Goal: Task Accomplishment & Management: Manage account settings

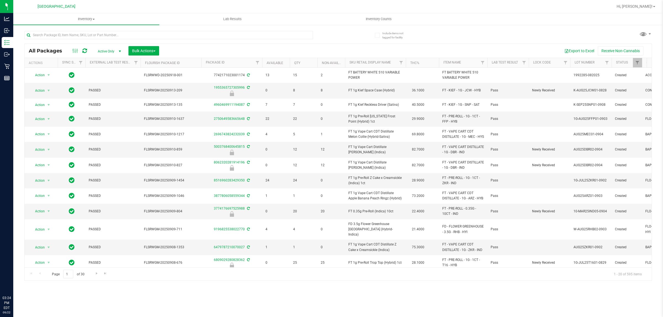
click at [192, 48] on div "Export to Excel Receive Non-Cannabis" at bounding box center [405, 50] width 484 height 9
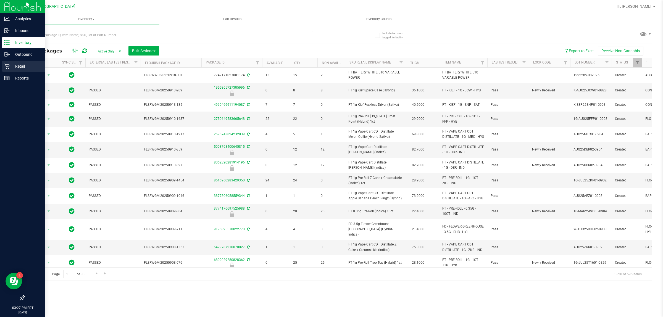
click at [6, 65] on icon at bounding box center [6, 66] width 5 height 5
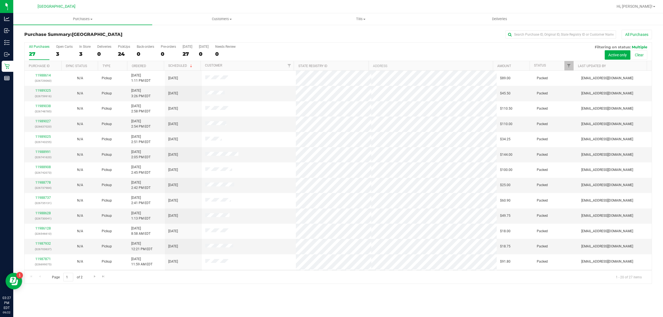
click at [242, 59] on div "All Purchases 27 Open Carts 3 In Store 3 Deliveries 0 PickUps 24 Back-orders 0 …" at bounding box center [338, 52] width 627 height 19
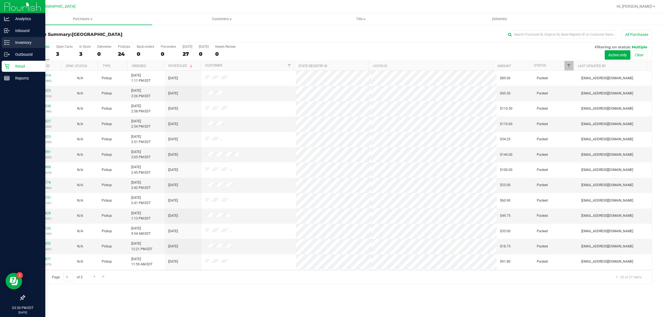
click at [5, 43] on icon at bounding box center [7, 43] width 6 height 6
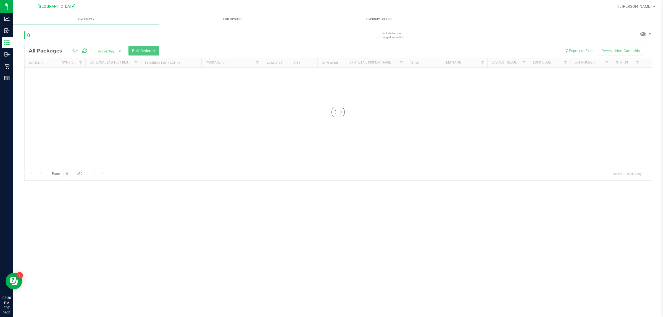
click at [89, 36] on input "text" at bounding box center [168, 35] width 289 height 8
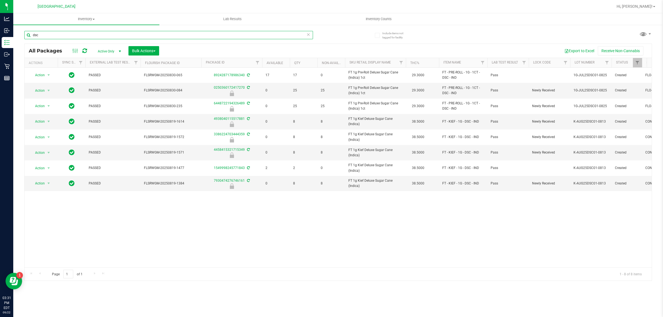
type input "dsc"
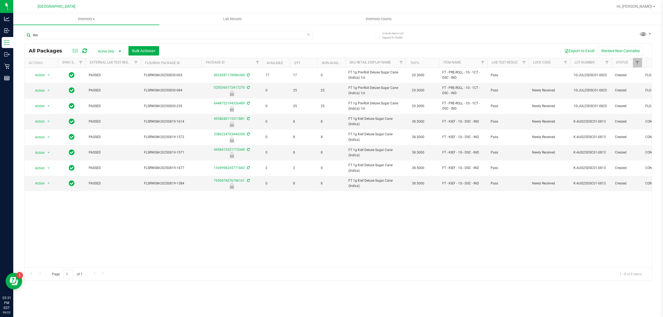
click at [378, 214] on div "Action Action Adjust qty Create package Edit attributes Global inventory Locate…" at bounding box center [338, 168] width 627 height 200
click at [376, 216] on div "Action Action Adjust qty Create package Edit attributes Global inventory Locate…" at bounding box center [338, 168] width 627 height 200
click at [71, 25] on link "Inventory All packages All inventory Waste log Create inventory" at bounding box center [86, 19] width 146 height 12
click at [201, 28] on div "dsc" at bounding box center [181, 35] width 314 height 18
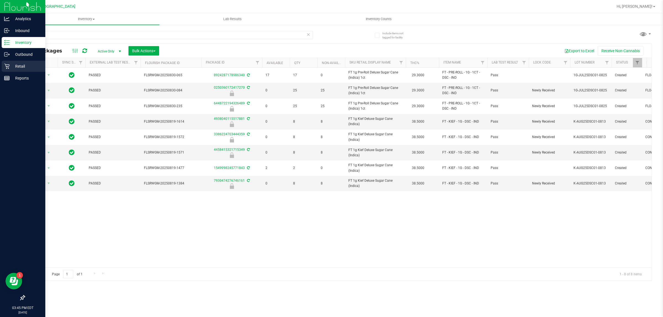
click at [11, 65] on p "Retail" at bounding box center [26, 66] width 33 height 7
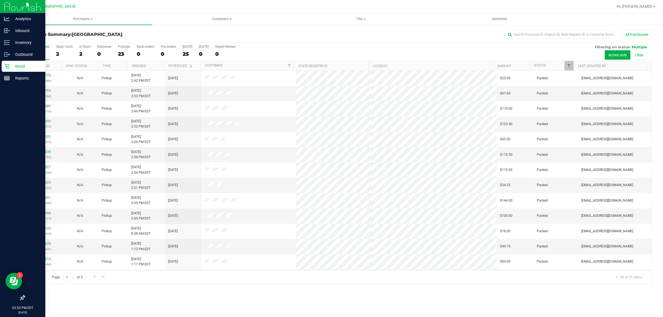
click at [281, 34] on div "All Purchases" at bounding box center [443, 34] width 419 height 9
click at [299, 51] on div "All Purchases 25 Open Carts 2 In Store 2 Deliveries 0 PickUps 23 Back-orders 0 …" at bounding box center [338, 52] width 627 height 19
click at [541, 66] on link "Status" at bounding box center [540, 66] width 12 height 4
click at [541, 67] on link "Status" at bounding box center [543, 66] width 18 height 4
click at [539, 64] on th "Status" at bounding box center [552, 66] width 44 height 10
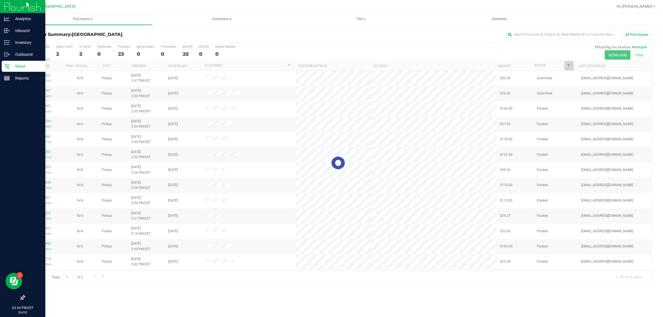
click at [568, 67] on div at bounding box center [338, 163] width 627 height 241
click at [568, 67] on span "Filter" at bounding box center [569, 66] width 4 height 4
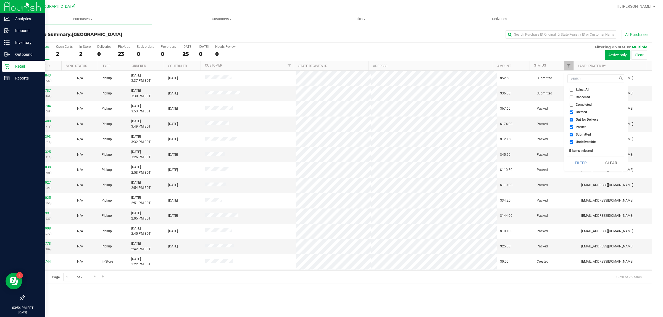
click at [571, 112] on input "Created" at bounding box center [572, 113] width 4 height 4
checkbox input "false"
click at [571, 119] on input "Out for Delivery" at bounding box center [572, 120] width 4 height 4
checkbox input "false"
click at [571, 128] on input "Packed" at bounding box center [572, 127] width 4 height 4
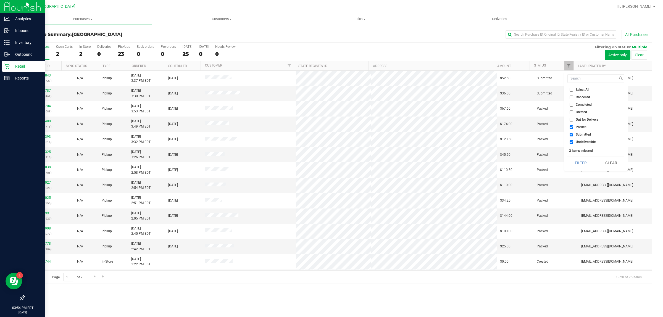
checkbox input "false"
click at [573, 143] on input "Undeliverable" at bounding box center [572, 142] width 4 height 4
checkbox input "false"
click at [579, 163] on button "Filter" at bounding box center [581, 163] width 27 height 12
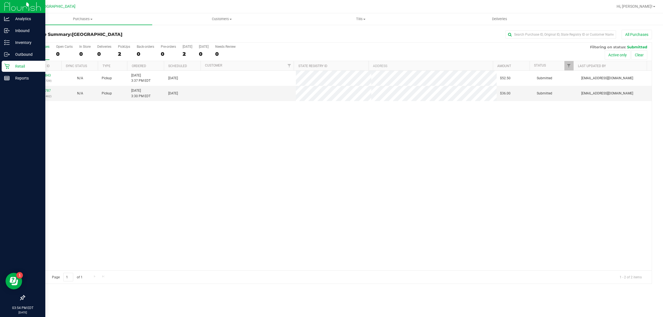
click at [46, 77] on link "11989843" at bounding box center [42, 76] width 15 height 4
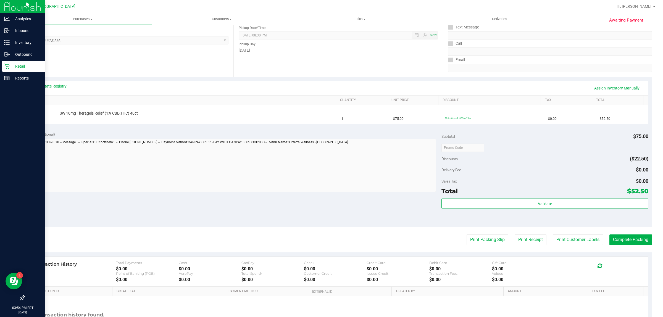
scroll to position [121, 0]
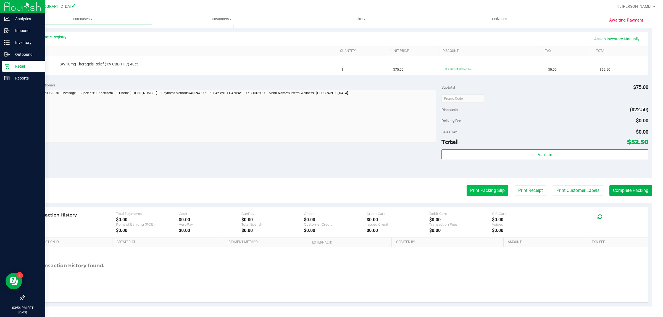
click at [492, 191] on button "Print Packing Slip" at bounding box center [488, 190] width 42 height 11
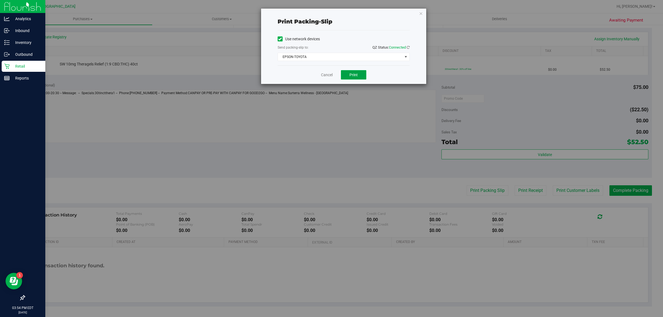
click at [352, 71] on button "Print" at bounding box center [353, 74] width 25 height 9
click at [326, 74] on link "Cancel" at bounding box center [327, 75] width 12 height 6
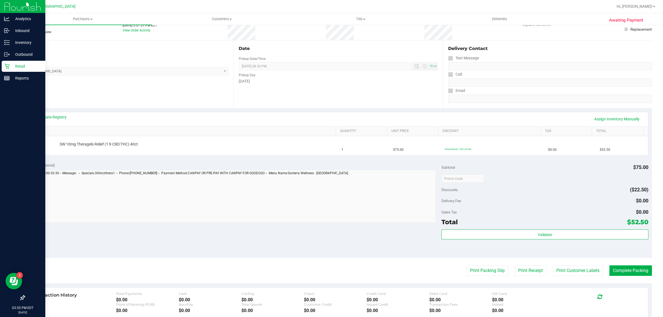
scroll to position [0, 0]
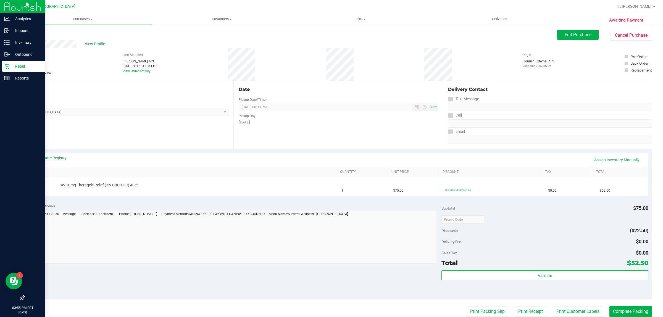
click at [12, 64] on p "Retail" at bounding box center [26, 66] width 33 height 7
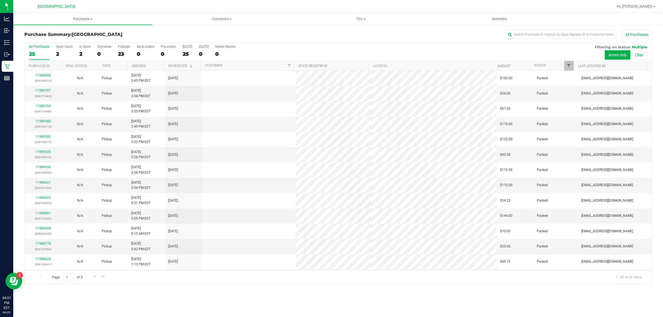
click at [570, 67] on span "Filter" at bounding box center [569, 66] width 4 height 4
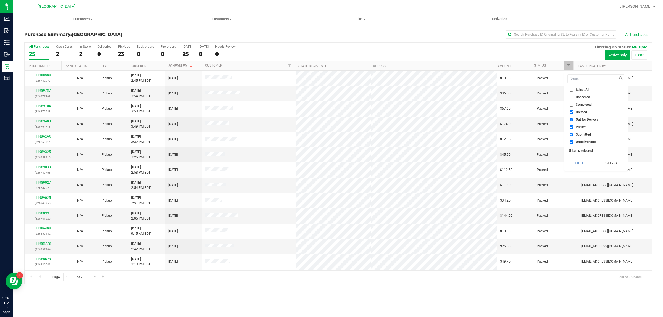
click at [571, 113] on input "Created" at bounding box center [572, 113] width 4 height 4
checkbox input "false"
click at [571, 119] on input "Out for Delivery" at bounding box center [572, 120] width 4 height 4
checkbox input "false"
click at [571, 126] on input "Packed" at bounding box center [572, 127] width 4 height 4
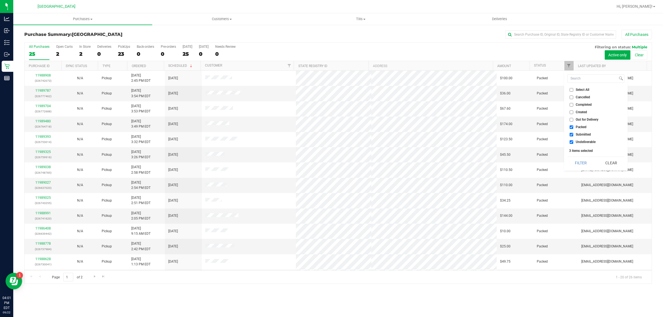
checkbox input "false"
click at [571, 140] on input "Undeliverable" at bounding box center [572, 142] width 4 height 4
checkbox input "false"
click at [585, 161] on button "Filter" at bounding box center [581, 163] width 27 height 12
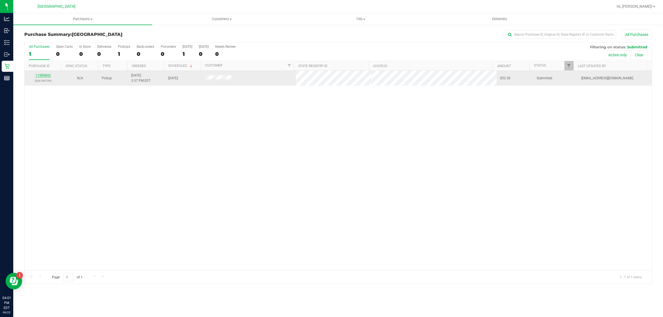
click at [45, 75] on link "11989843" at bounding box center [42, 76] width 15 height 4
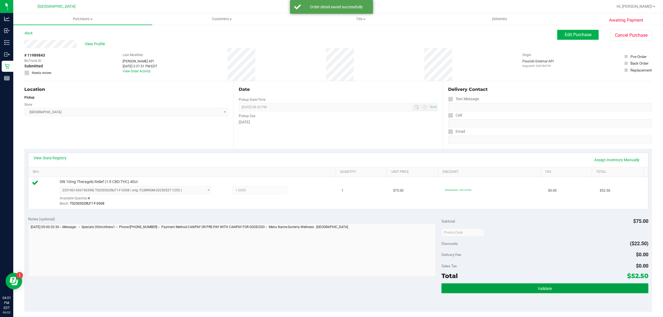
click at [545, 288] on span "Validate" at bounding box center [545, 289] width 14 height 4
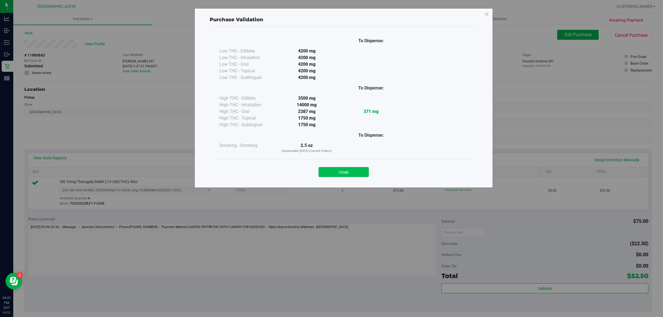
click at [364, 173] on button "Close" at bounding box center [344, 172] width 50 height 10
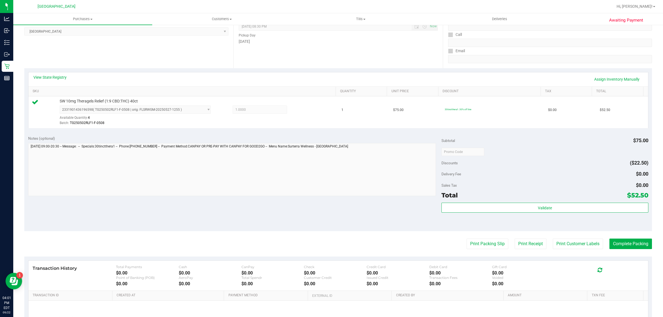
scroll to position [134, 0]
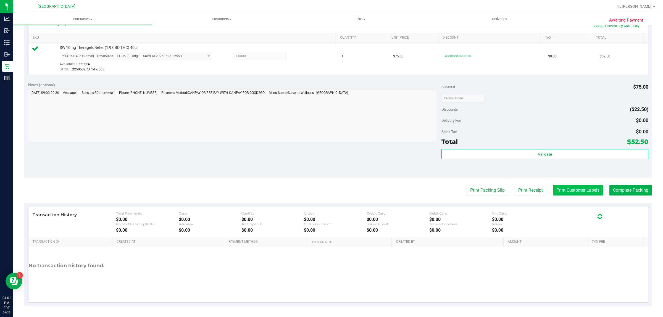
click at [560, 191] on button "Print Customer Labels" at bounding box center [578, 190] width 50 height 11
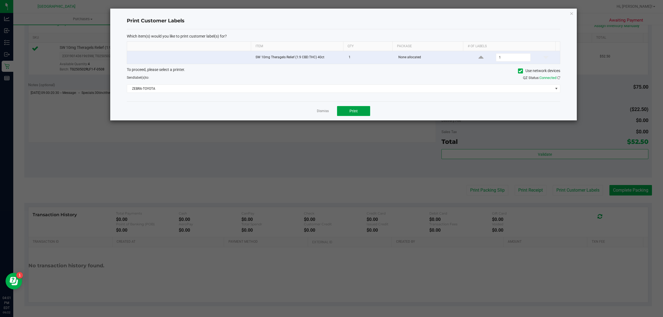
click at [367, 109] on button "Print" at bounding box center [353, 111] width 33 height 10
click at [319, 113] on link "Dismiss" at bounding box center [323, 111] width 12 height 5
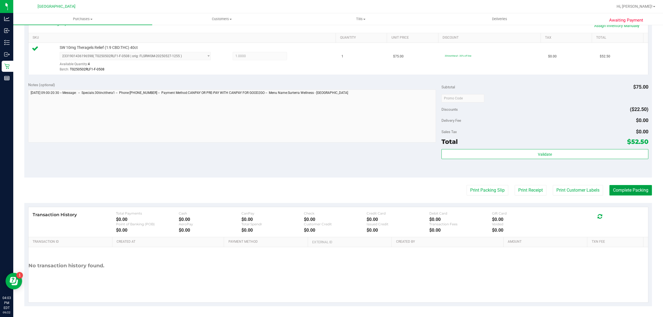
click at [621, 190] on button "Complete Packing" at bounding box center [631, 190] width 43 height 11
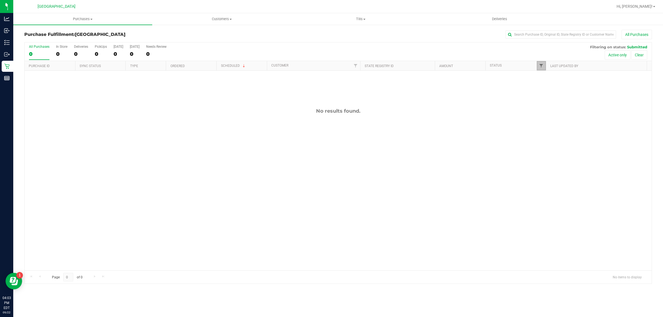
click at [539, 64] on span "Filter" at bounding box center [541, 66] width 4 height 4
click at [544, 127] on input "Packed" at bounding box center [544, 127] width 4 height 4
checkbox input "true"
click at [545, 133] on input "Submitted" at bounding box center [544, 135] width 4 height 4
checkbox input "false"
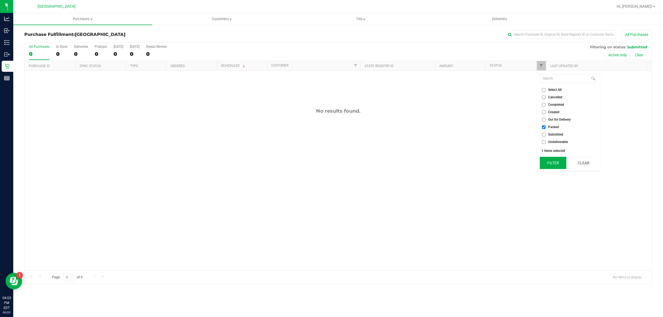
click at [556, 162] on button "Filter" at bounding box center [553, 163] width 27 height 12
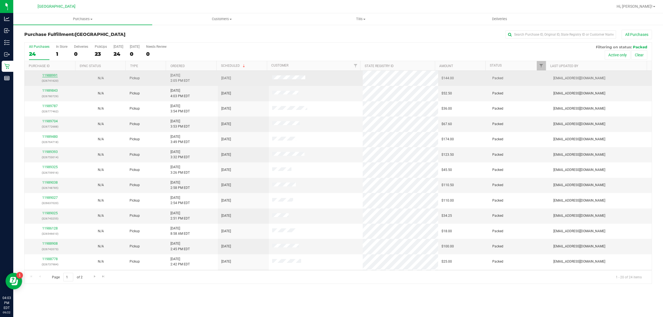
click at [51, 75] on link "11988991" at bounding box center [49, 76] width 15 height 4
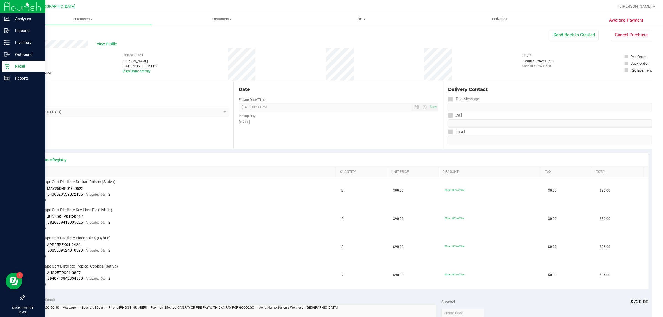
click at [6, 66] on icon at bounding box center [6, 66] width 5 height 5
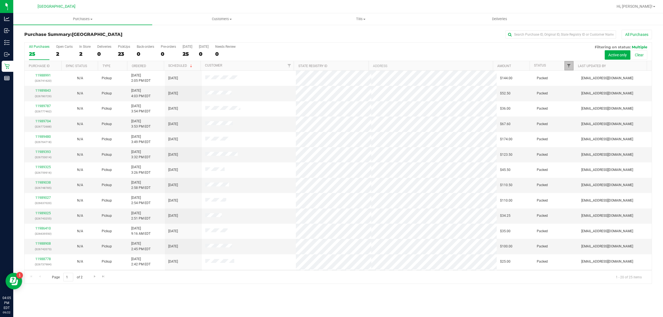
click at [570, 68] on span "Filter" at bounding box center [569, 66] width 4 height 4
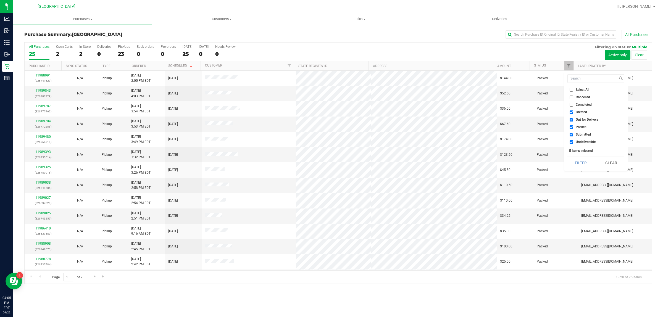
click at [572, 111] on input "Created" at bounding box center [572, 113] width 4 height 4
checkbox input "false"
click at [572, 120] on input "Out for Delivery" at bounding box center [572, 120] width 4 height 4
checkbox input "false"
click at [572, 126] on input "Packed" at bounding box center [572, 127] width 4 height 4
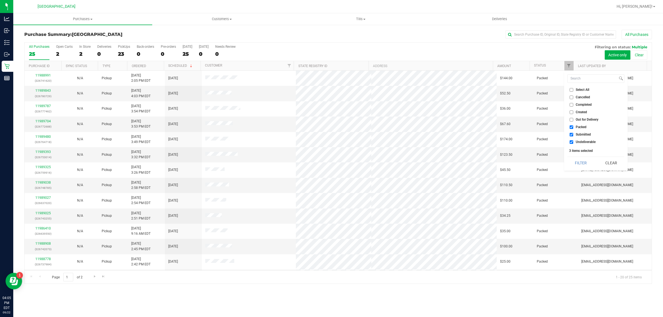
checkbox input "false"
click at [572, 142] on input "Undeliverable" at bounding box center [572, 142] width 4 height 4
checkbox input "false"
click at [579, 162] on button "Filter" at bounding box center [581, 163] width 27 height 12
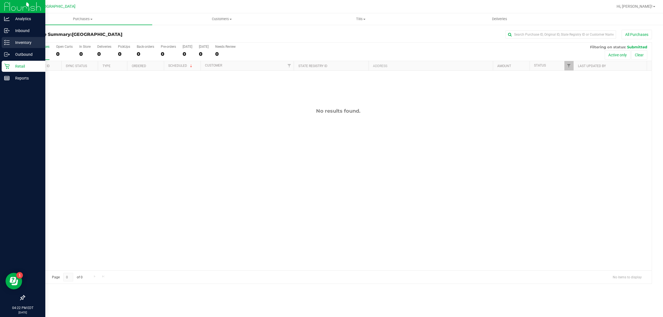
click at [15, 41] on p "Inventory" at bounding box center [26, 42] width 33 height 7
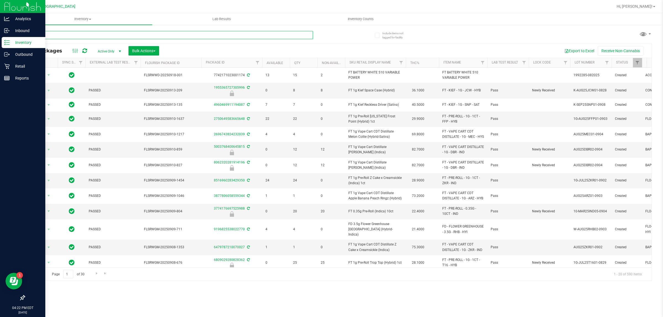
click at [101, 35] on input "text" at bounding box center [168, 35] width 289 height 8
type input "mercury r"
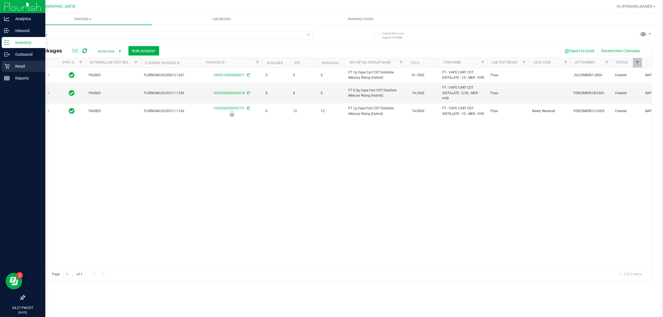
click at [19, 69] on div "Retail" at bounding box center [24, 66] width 44 height 11
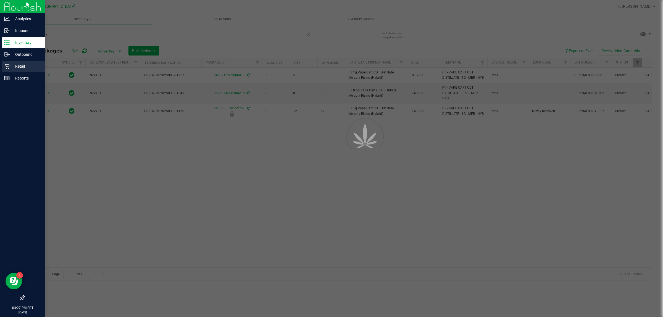
click at [19, 65] on p "Retail" at bounding box center [26, 66] width 33 height 7
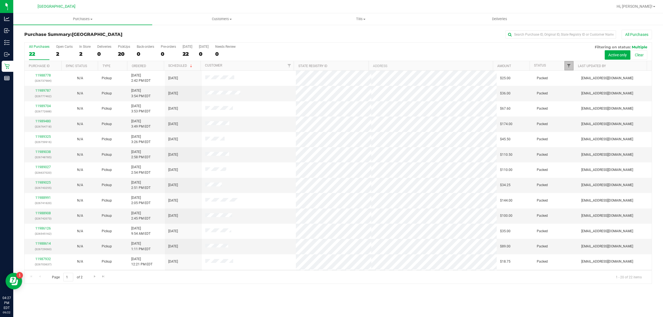
click at [567, 65] on span "Filter" at bounding box center [569, 66] width 4 height 4
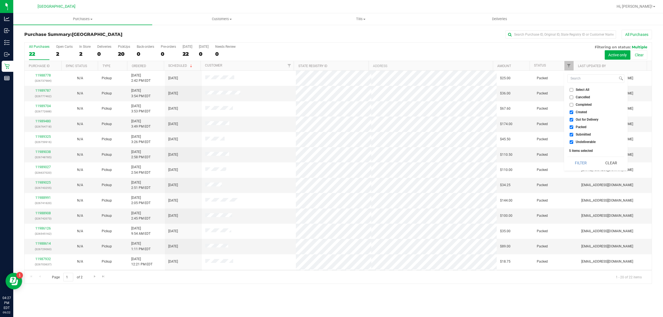
click at [570, 112] on input "Created" at bounding box center [572, 113] width 4 height 4
checkbox input "false"
click at [572, 120] on input "Out for Delivery" at bounding box center [572, 120] width 4 height 4
checkbox input "false"
click at [571, 127] on input "Packed" at bounding box center [572, 127] width 4 height 4
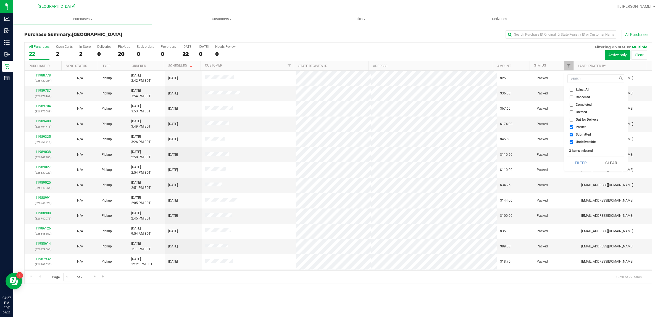
checkbox input "false"
click at [572, 140] on input "Undeliverable" at bounding box center [572, 142] width 4 height 4
checkbox input "false"
click at [582, 163] on button "Filter" at bounding box center [581, 163] width 27 height 12
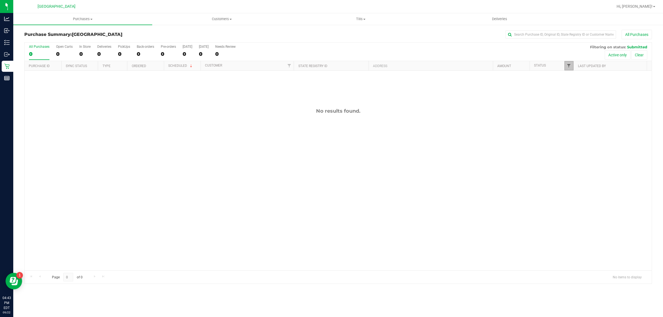
click at [570, 66] on span "Filter" at bounding box center [569, 66] width 4 height 4
click at [583, 163] on button "Filter" at bounding box center [581, 163] width 27 height 12
click at [202, 219] on div "No results found." at bounding box center [338, 189] width 627 height 237
click at [345, 211] on div "No results found." at bounding box center [338, 189] width 627 height 237
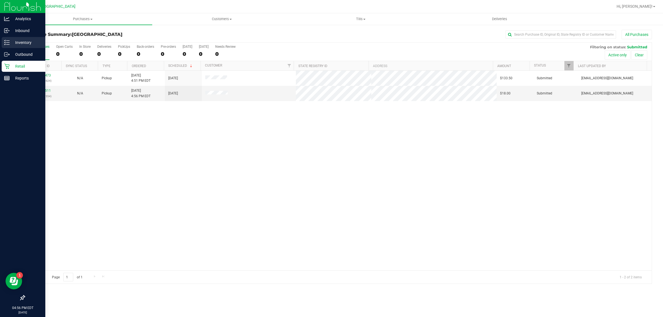
click at [4, 40] on icon at bounding box center [7, 43] width 6 height 6
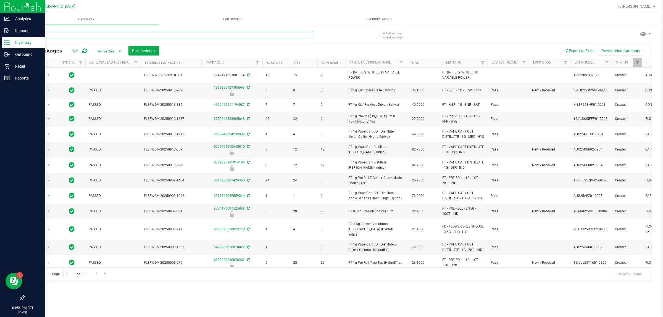
click at [83, 32] on input "text" at bounding box center [168, 35] width 289 height 8
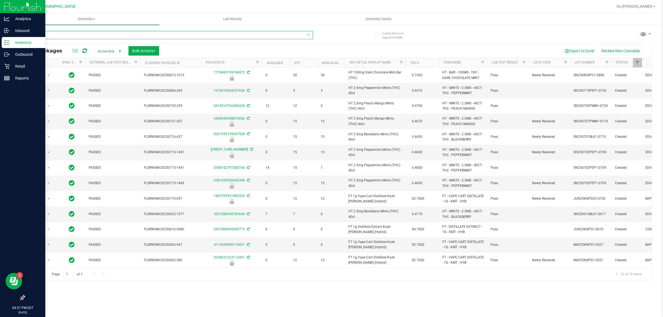
type input "m"
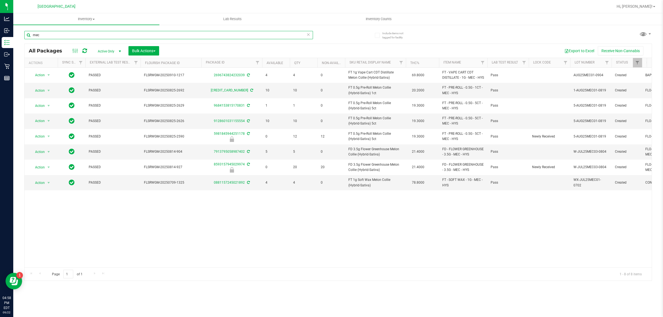
type input "mec"
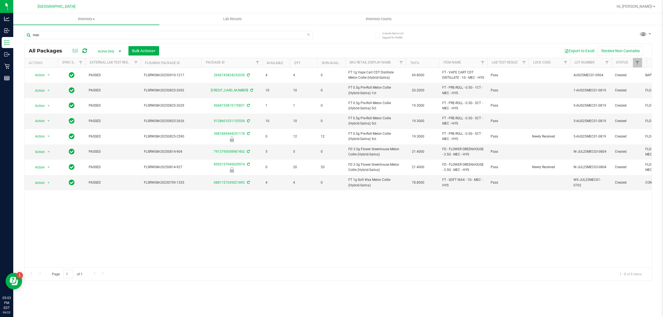
click at [149, 225] on div "Action Action Adjust qty Create package Edit attributes Global inventory Locate…" at bounding box center [338, 168] width 627 height 200
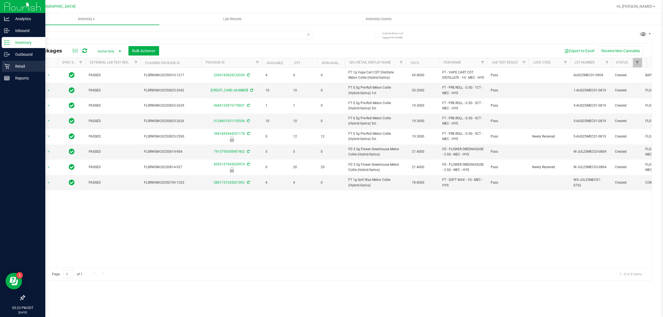
click at [24, 65] on p "Retail" at bounding box center [26, 66] width 33 height 7
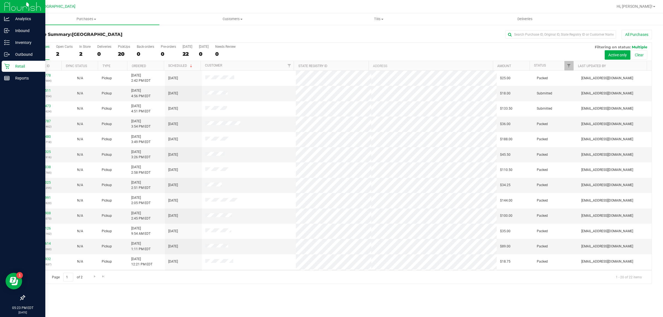
click at [572, 65] on div at bounding box center [573, 66] width 2 height 10
click at [567, 67] on span "Filter" at bounding box center [569, 66] width 4 height 4
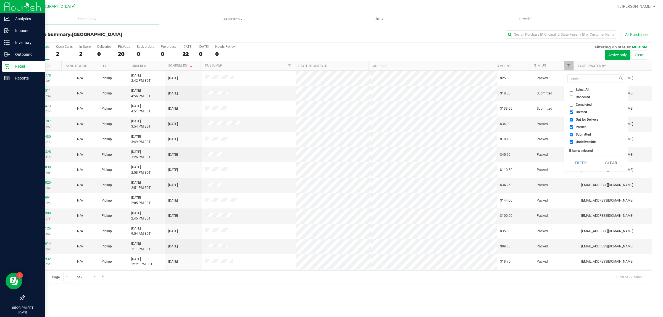
click at [572, 113] on input "Created" at bounding box center [572, 113] width 4 height 4
checkbox input "false"
click at [571, 119] on input "Out for Delivery" at bounding box center [572, 120] width 4 height 4
checkbox input "false"
checkbox input "true"
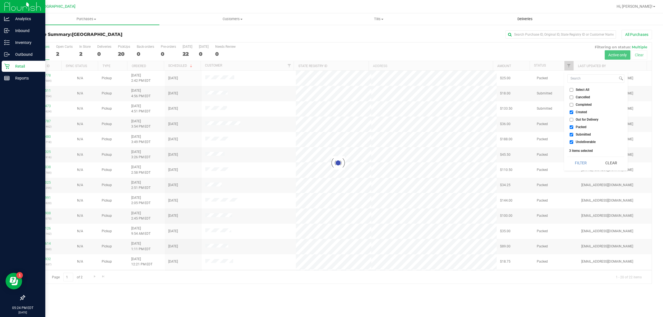
checkbox input "true"
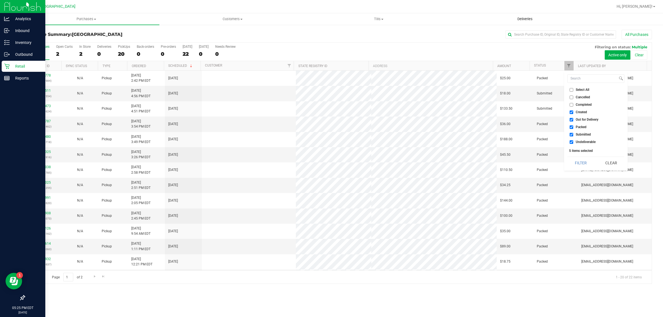
checkbox input "true"
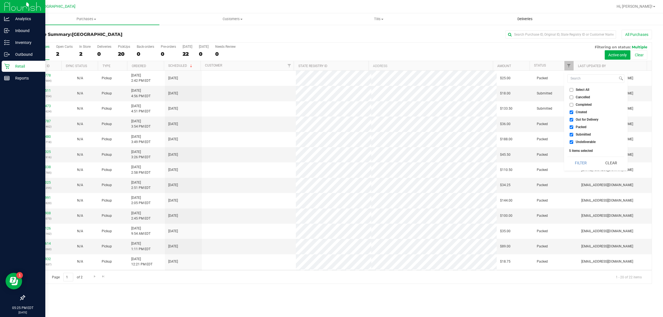
checkbox input "true"
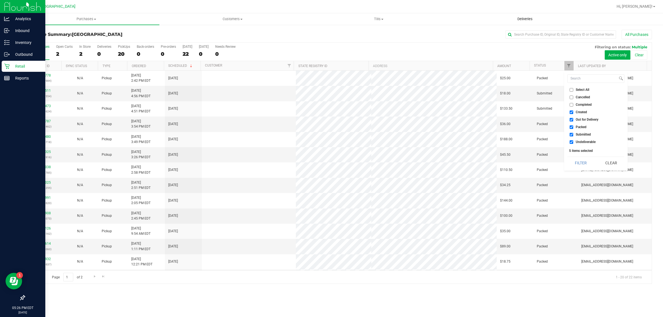
checkbox input "true"
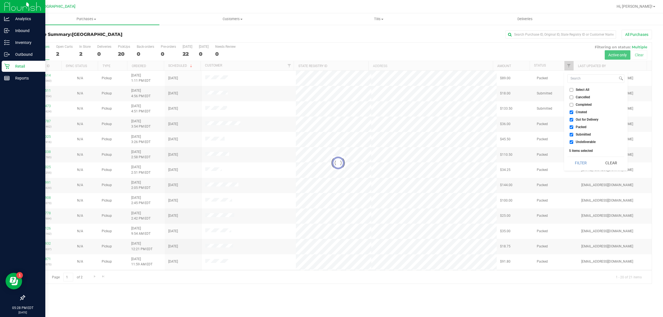
checkbox input "true"
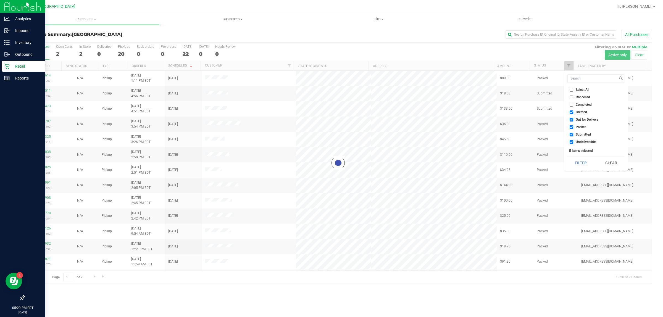
checkbox input "true"
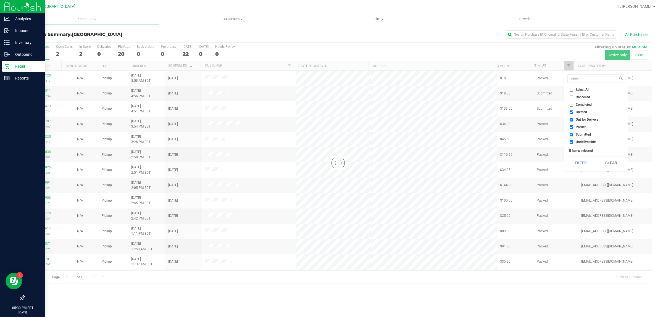
checkbox input "true"
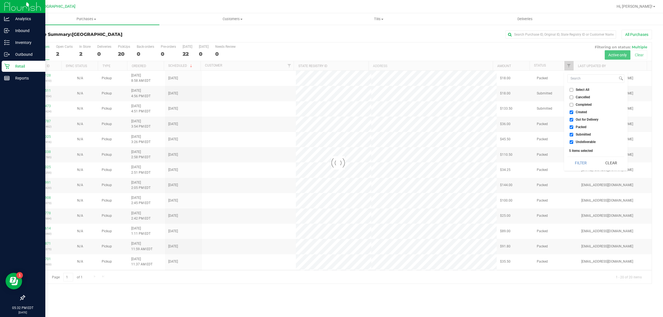
checkbox input "true"
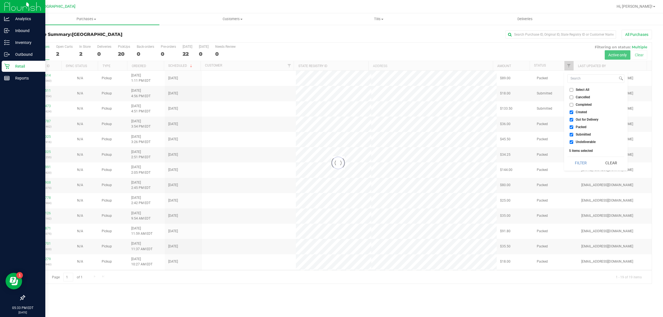
checkbox input "true"
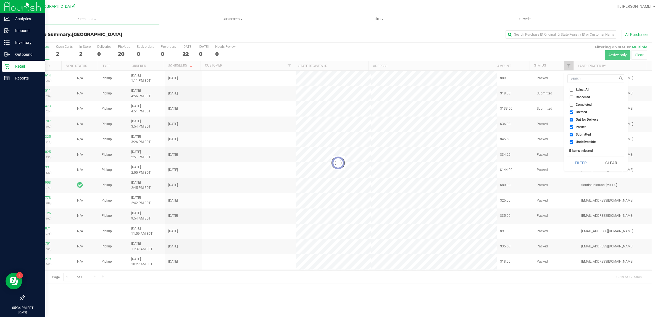
checkbox input "true"
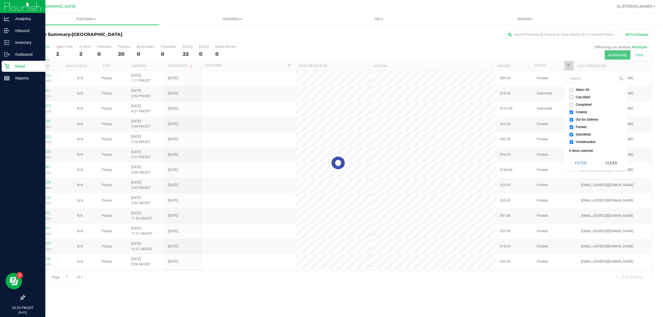
checkbox input "true"
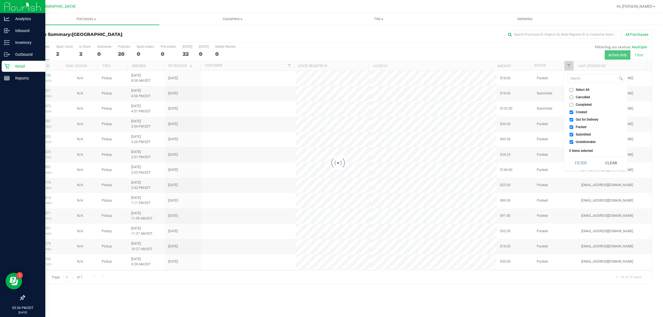
checkbox input "true"
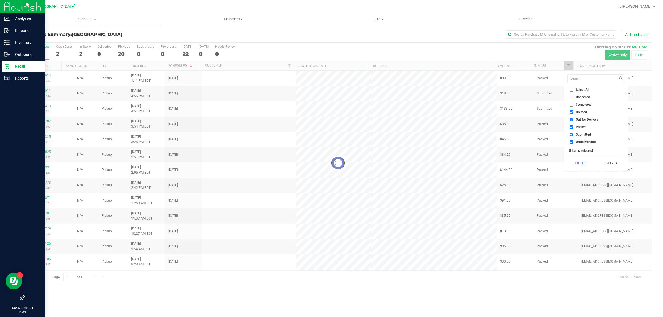
checkbox input "true"
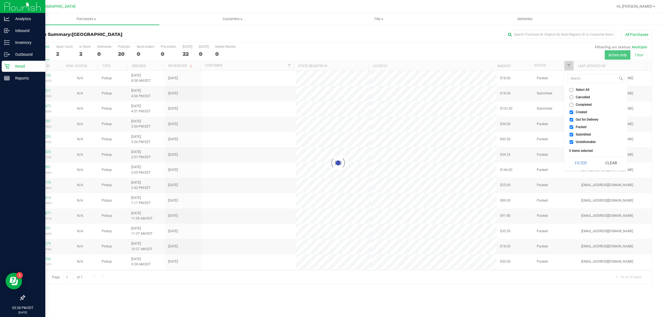
checkbox input "true"
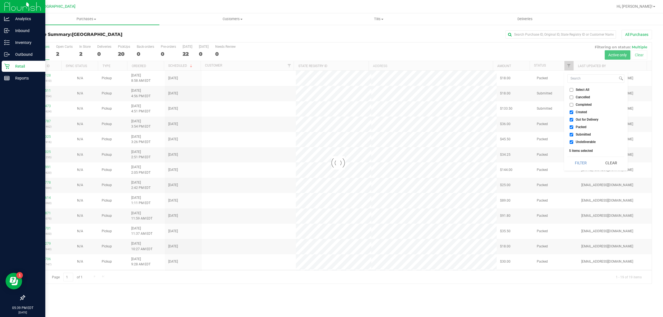
checkbox input "true"
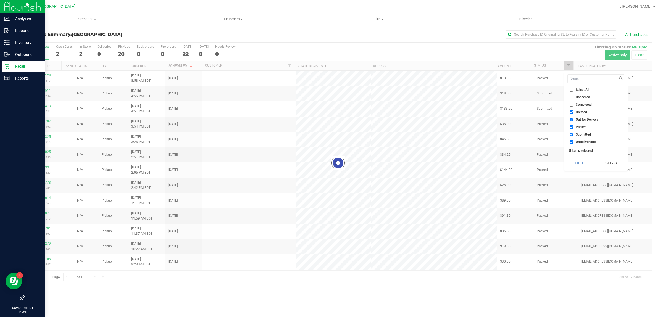
checkbox input "true"
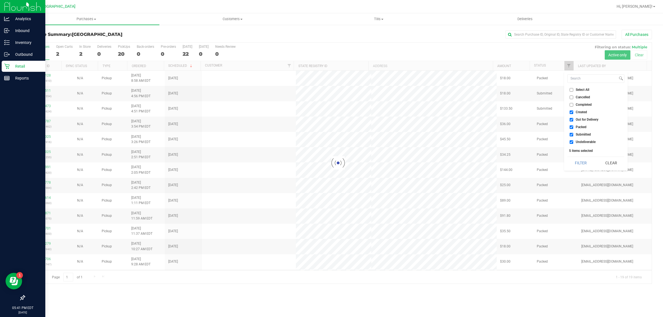
checkbox input "true"
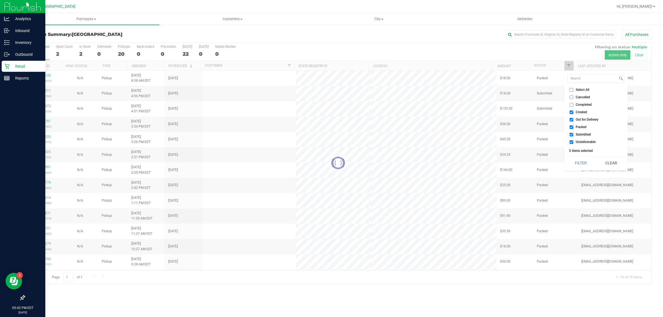
checkbox input "true"
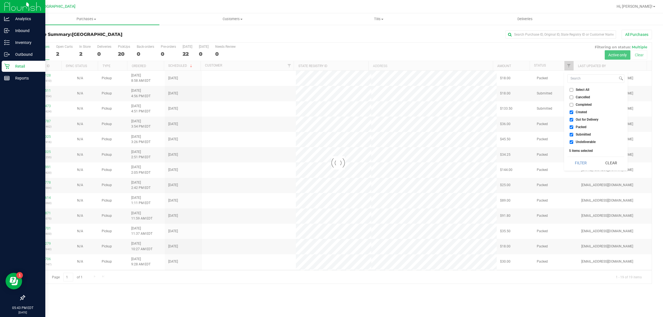
checkbox input "true"
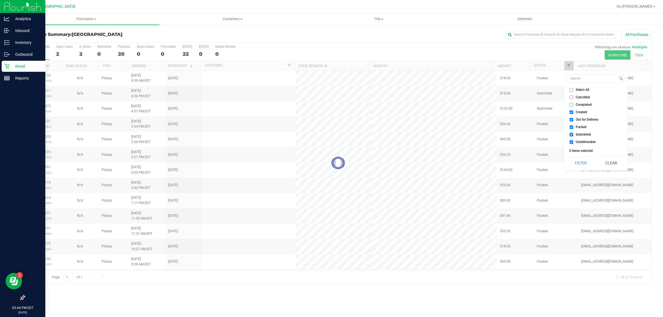
checkbox input "true"
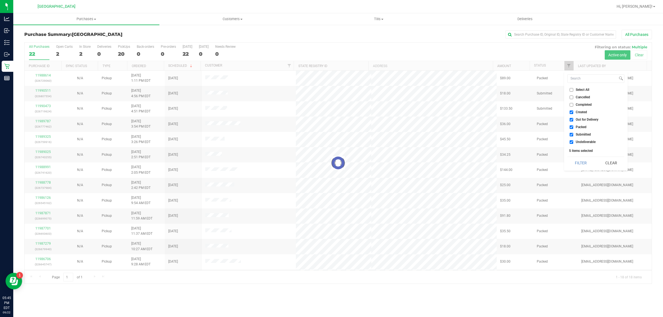
checkbox input "true"
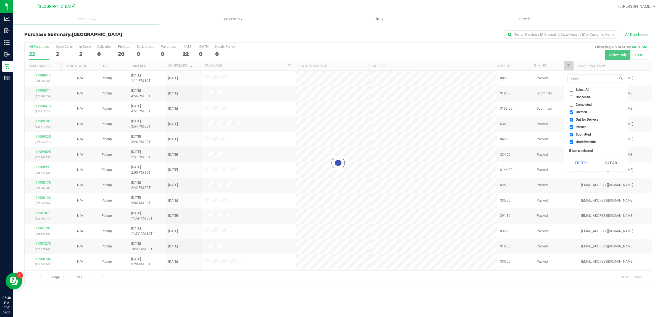
click at [140, 11] on div at bounding box center [356, 6] width 514 height 11
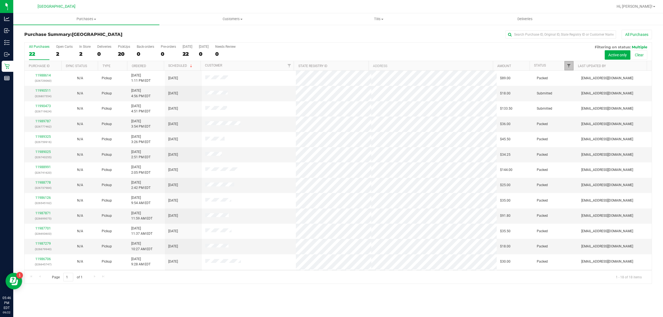
click at [568, 66] on span "Filter" at bounding box center [569, 66] width 4 height 4
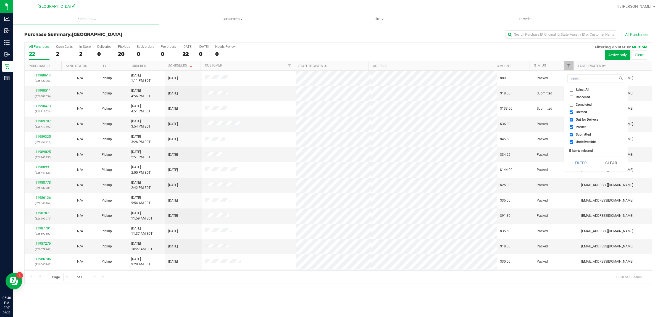
click at [572, 113] on input "Created" at bounding box center [572, 113] width 4 height 4
checkbox input "false"
click at [571, 117] on li "Out for Delivery" at bounding box center [596, 120] width 57 height 6
click at [571, 119] on input "Out for Delivery" at bounding box center [572, 120] width 4 height 4
checkbox input "false"
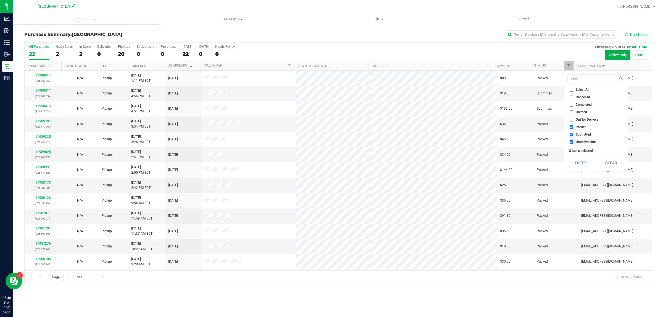
click at [571, 126] on input "Packed" at bounding box center [572, 127] width 4 height 4
checkbox input "false"
click at [573, 140] on li "Undeliverable" at bounding box center [596, 142] width 57 height 6
click at [572, 141] on input "Undeliverable" at bounding box center [572, 142] width 4 height 4
checkbox input "false"
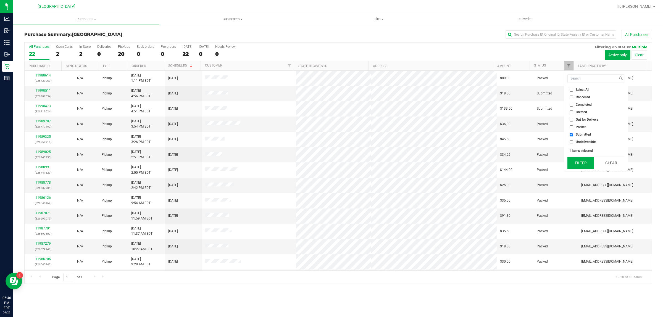
click at [584, 161] on button "Filter" at bounding box center [581, 163] width 27 height 12
